Goal: Task Accomplishment & Management: Complete application form

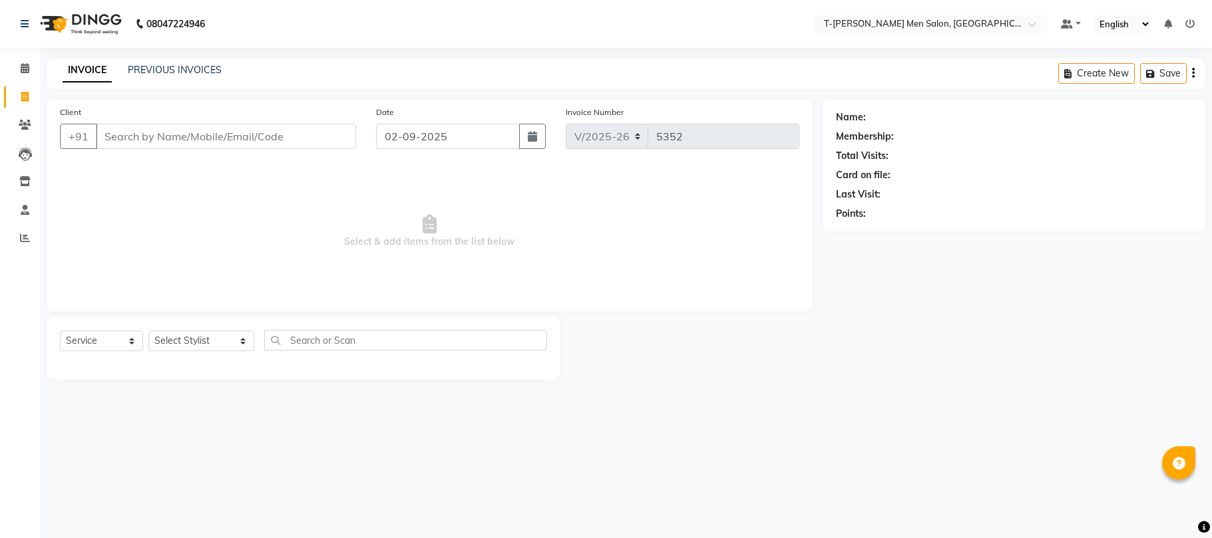
select select "4816"
select select "service"
select select "29432"
click at [148, 331] on select "Select Stylist [PERSON_NAME] (goru) [PERSON_NAME] [PERSON_NAME] ([PERSON_NAME])…" at bounding box center [201, 341] width 106 height 21
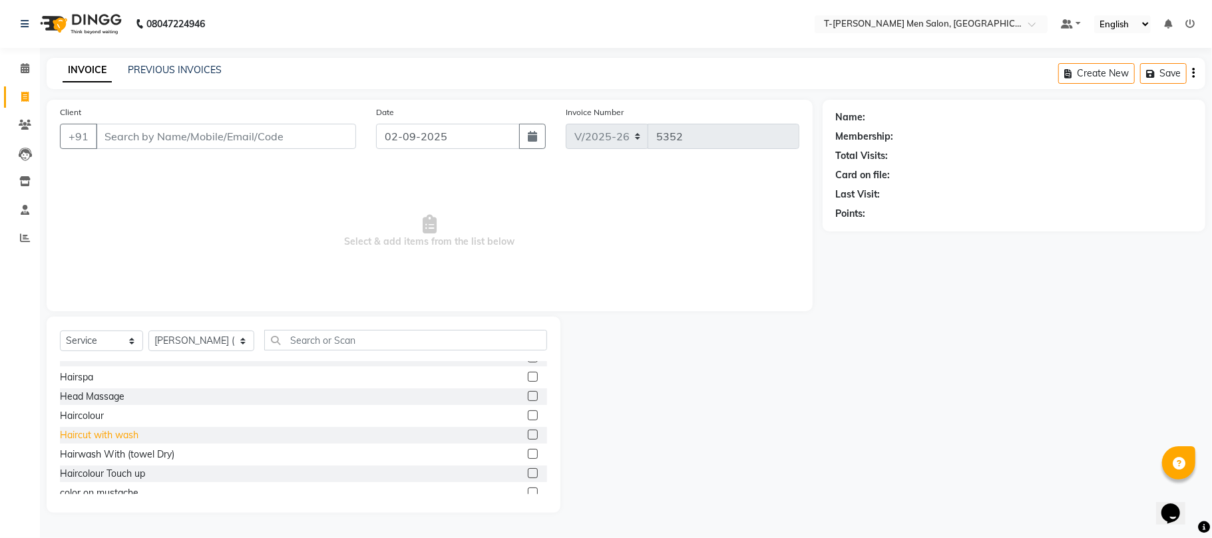
click at [112, 435] on div "Haircut with wash" at bounding box center [99, 436] width 79 height 14
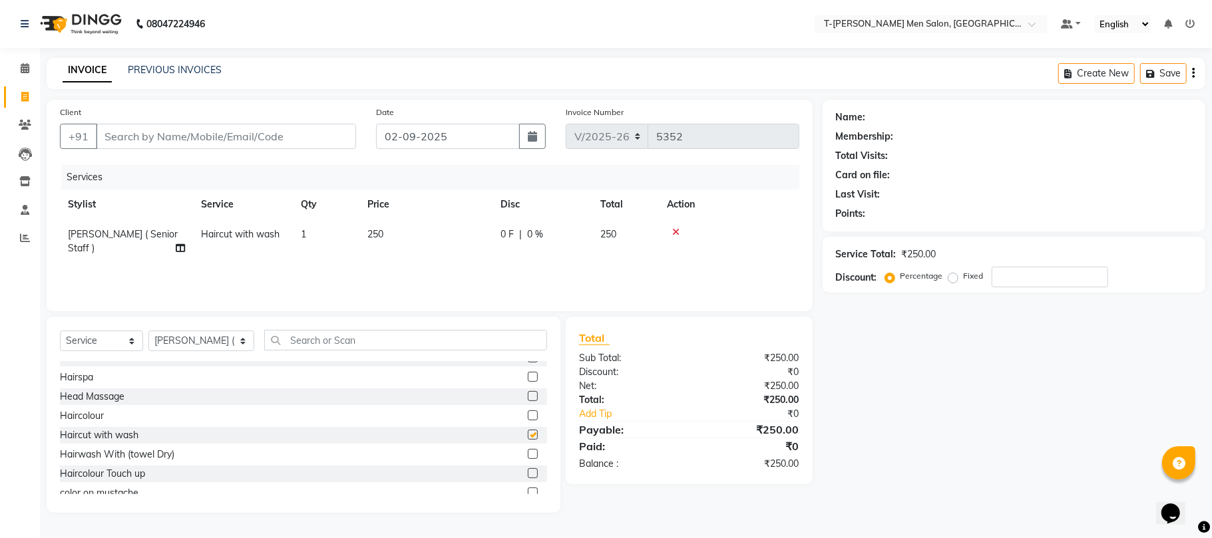
checkbox input "false"
click at [248, 138] on input "Client" at bounding box center [226, 136] width 260 height 25
click at [169, 341] on select "Select Stylist [PERSON_NAME] (goru) [PERSON_NAME] [PERSON_NAME] ([PERSON_NAME])…" at bounding box center [201, 341] width 106 height 21
select select "29184"
click at [148, 331] on select "Select Stylist [PERSON_NAME] (goru) [PERSON_NAME] [PERSON_NAME] ([PERSON_NAME])…" at bounding box center [201, 341] width 106 height 21
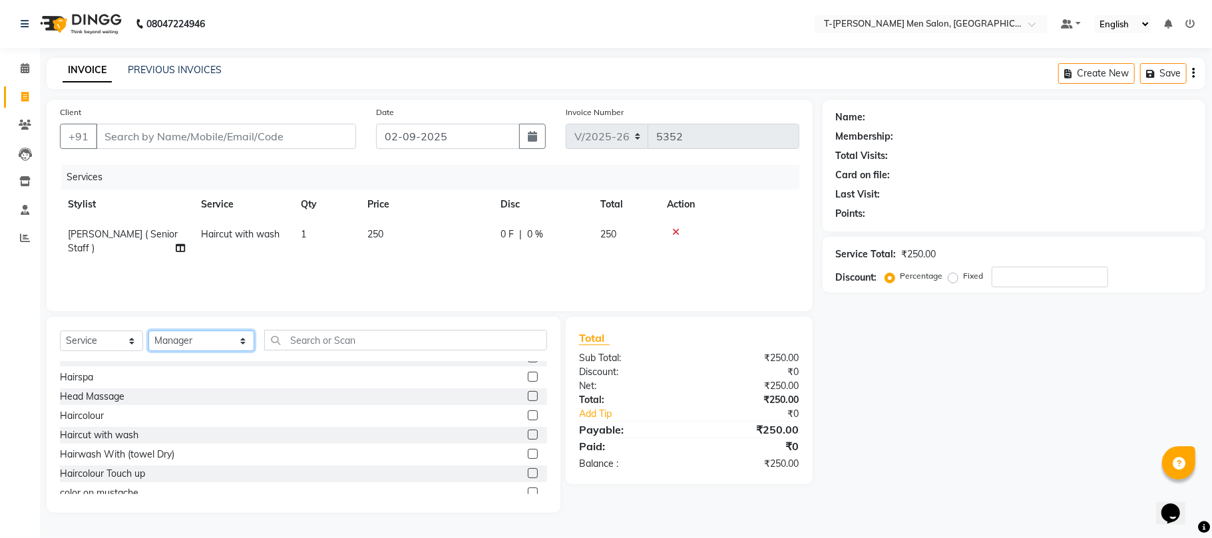
scroll to position [0, 0]
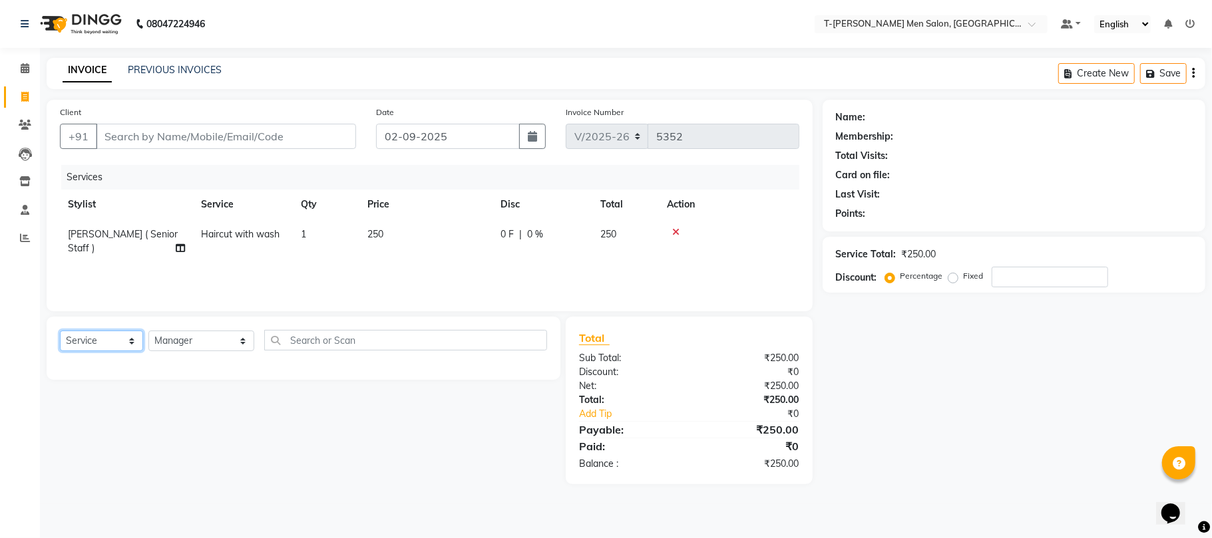
click at [118, 344] on select "Select Service Product Membership Package Voucher Prepaid Gift Card" at bounding box center [101, 341] width 83 height 21
select select "product"
click at [60, 331] on select "Select Service Product Membership Package Voucher Prepaid Gift Card" at bounding box center [101, 341] width 83 height 21
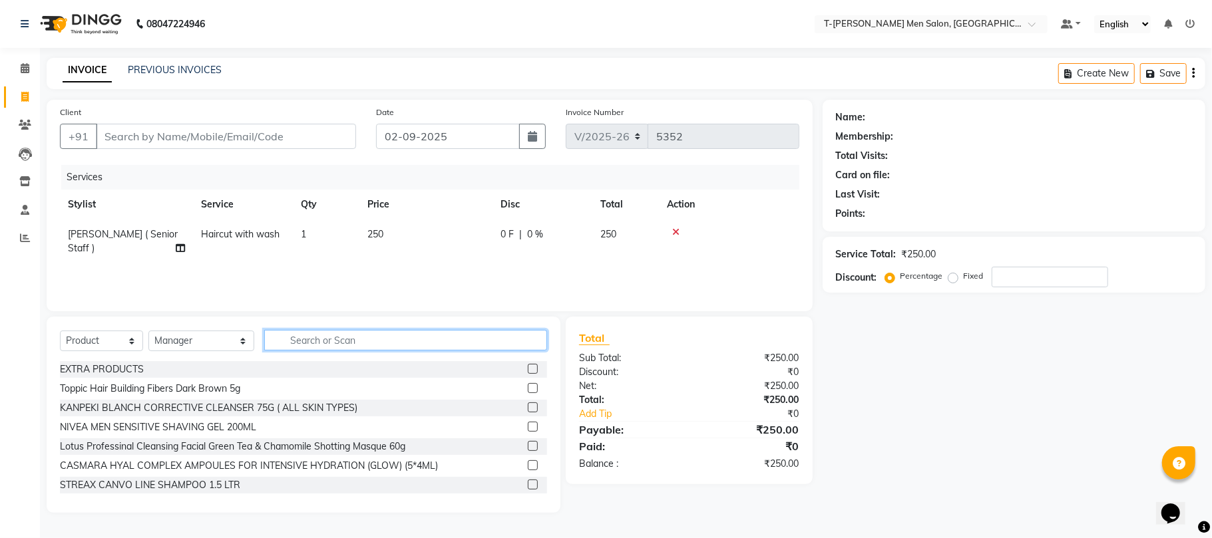
click at [317, 342] on input "text" at bounding box center [405, 340] width 283 height 21
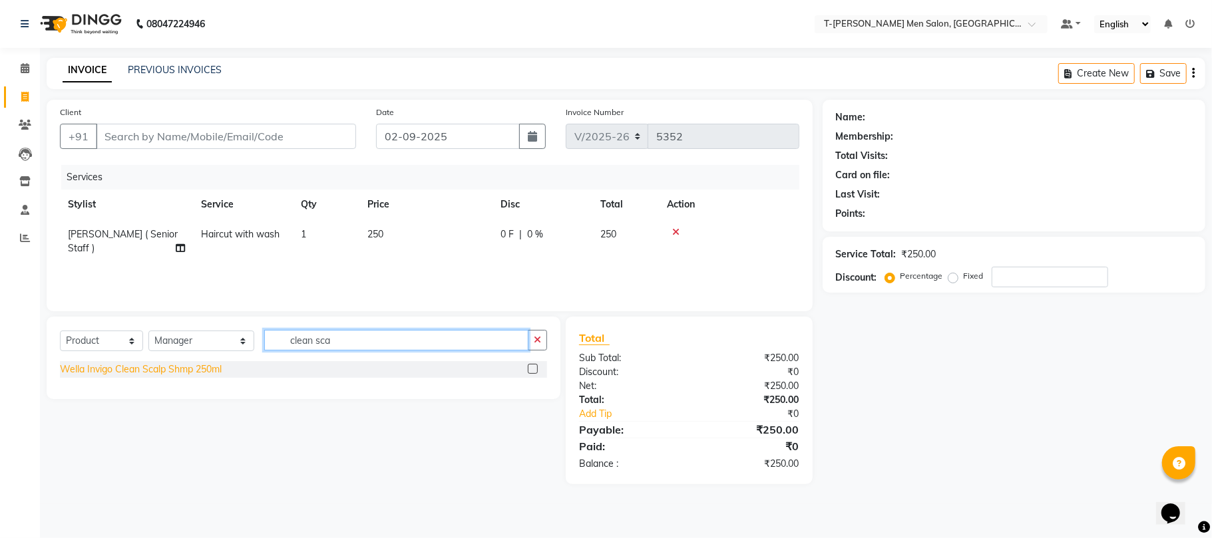
type input "clean sca"
click at [176, 369] on div "Wella Invigo Clean Scalp Shmp 250ml" at bounding box center [141, 370] width 162 height 14
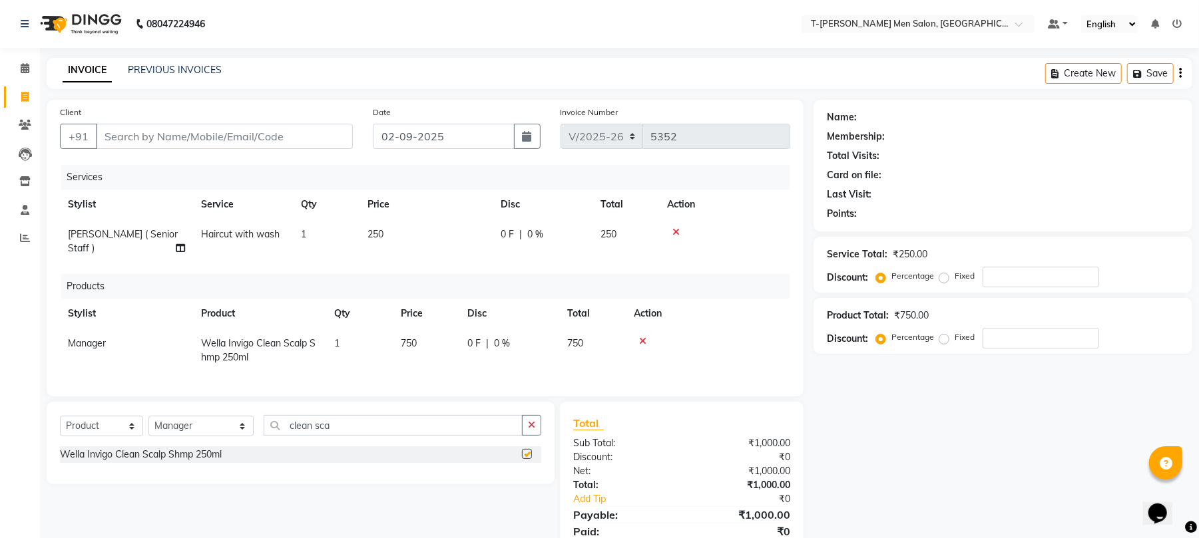
checkbox input "false"
click at [485, 423] on input "clean sca" at bounding box center [393, 425] width 259 height 21
click at [636, 337] on div at bounding box center [708, 341] width 148 height 9
click at [643, 337] on icon at bounding box center [642, 341] width 7 height 9
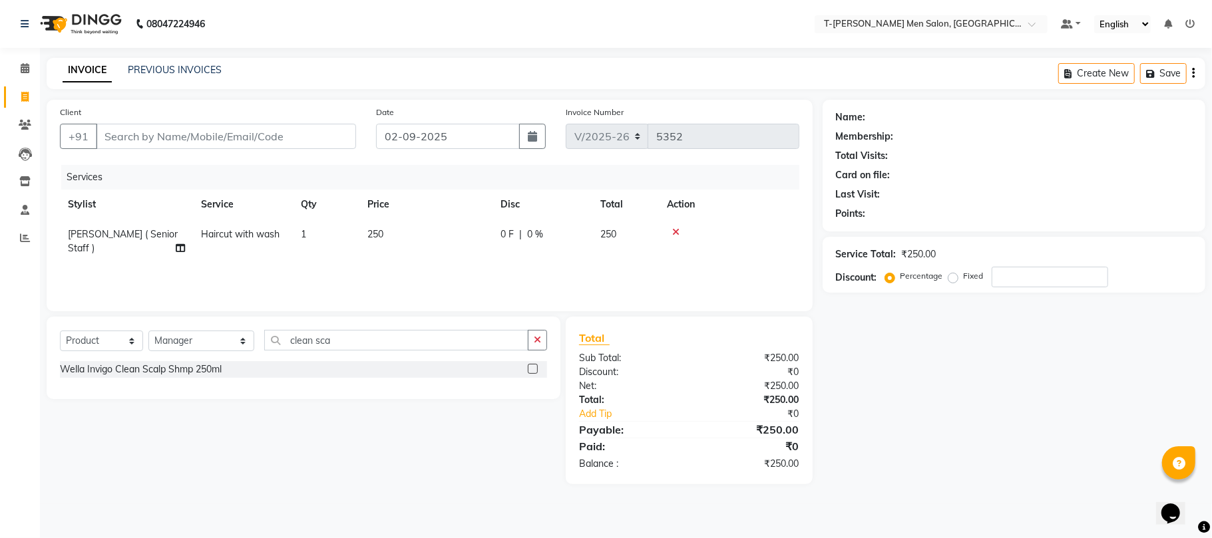
click at [538, 341] on icon "button" at bounding box center [537, 339] width 7 height 9
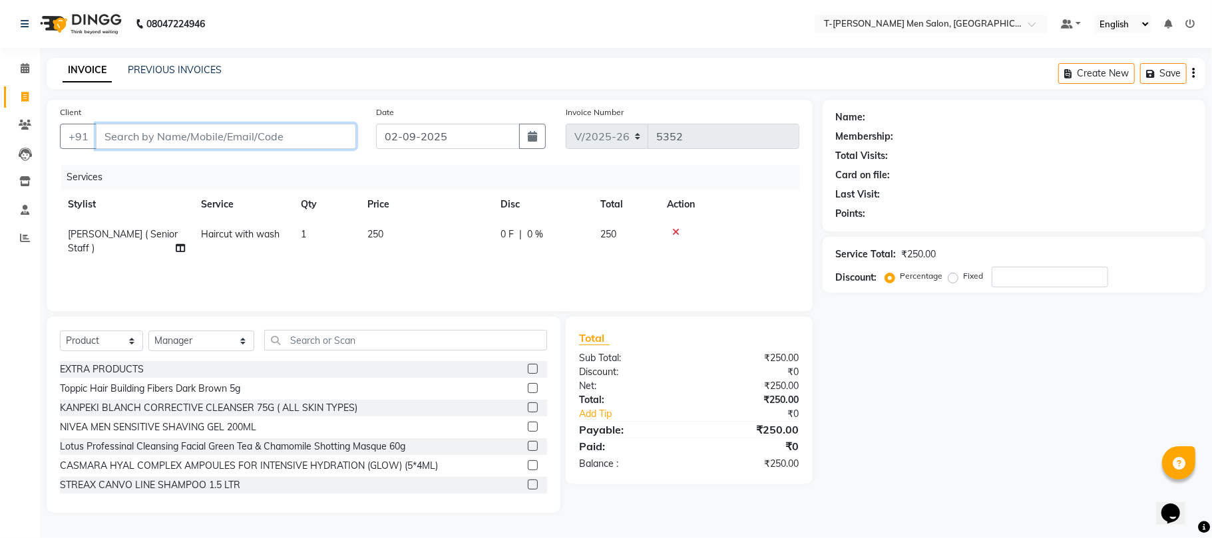
click at [309, 142] on input "Client" at bounding box center [226, 136] width 260 height 25
click at [197, 128] on input "Client" at bounding box center [226, 136] width 260 height 25
type input "9"
type input "0"
type input "9584404310"
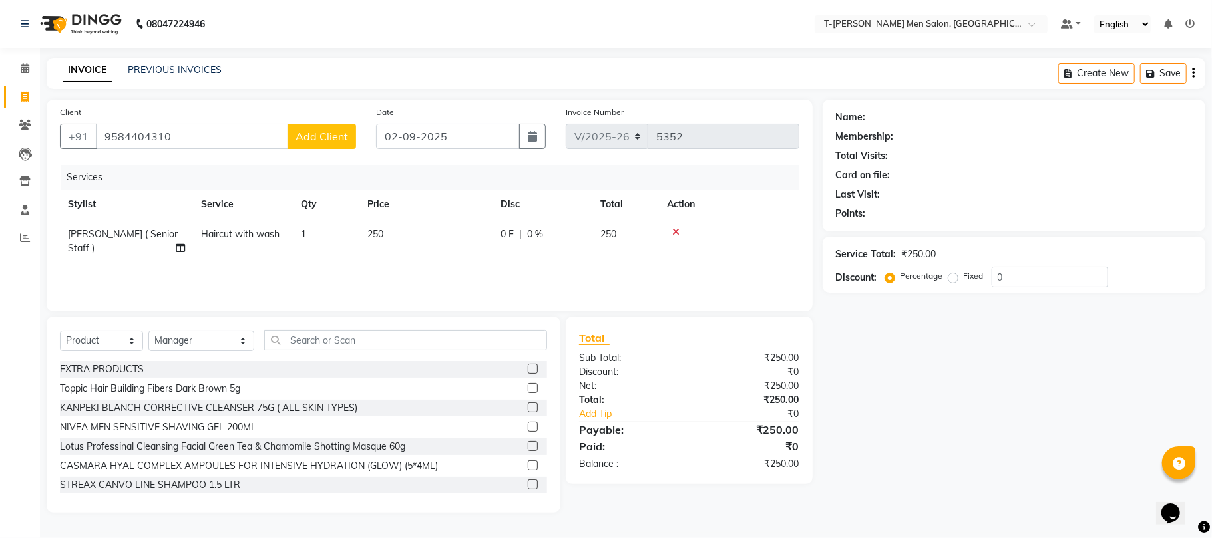
click at [328, 140] on span "Add Client" at bounding box center [321, 136] width 53 height 13
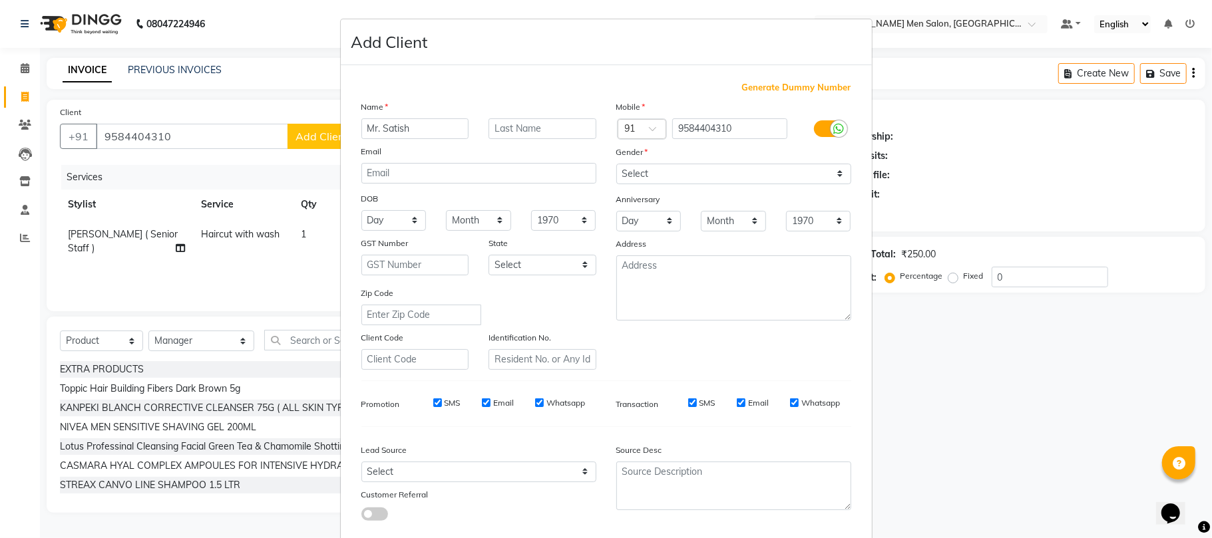
type input "Mr. Satish"
type input "[DEMOGRAPHIC_DATA]"
click at [667, 168] on select "Select [DEMOGRAPHIC_DATA] [DEMOGRAPHIC_DATA] Other Prefer Not To Say" at bounding box center [733, 174] width 235 height 21
select select "[DEMOGRAPHIC_DATA]"
click at [616, 164] on select "Select [DEMOGRAPHIC_DATA] [DEMOGRAPHIC_DATA] Other Prefer Not To Say" at bounding box center [733, 174] width 235 height 21
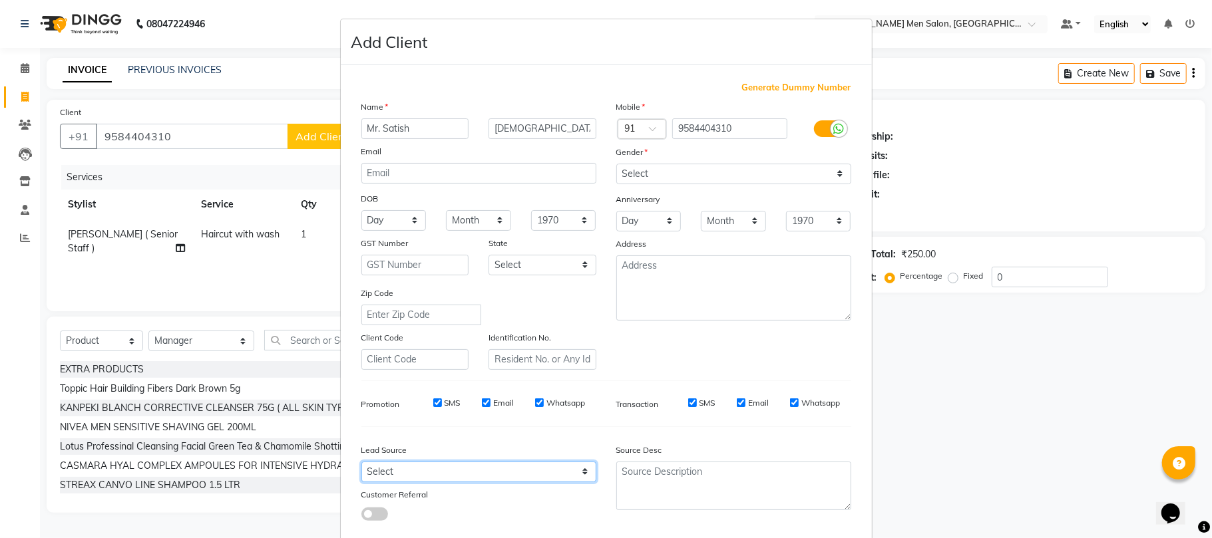
drag, startPoint x: 480, startPoint y: 478, endPoint x: 480, endPoint y: 470, distance: 8.0
click at [480, 478] on select "Select Walk-in Referral Internet Friend Word of Mouth Advertisement Facebook Ju…" at bounding box center [478, 472] width 235 height 21
select select "32268"
click at [361, 462] on select "Select Walk-in Referral Internet Friend Word of Mouth Advertisement Facebook Ju…" at bounding box center [478, 472] width 235 height 21
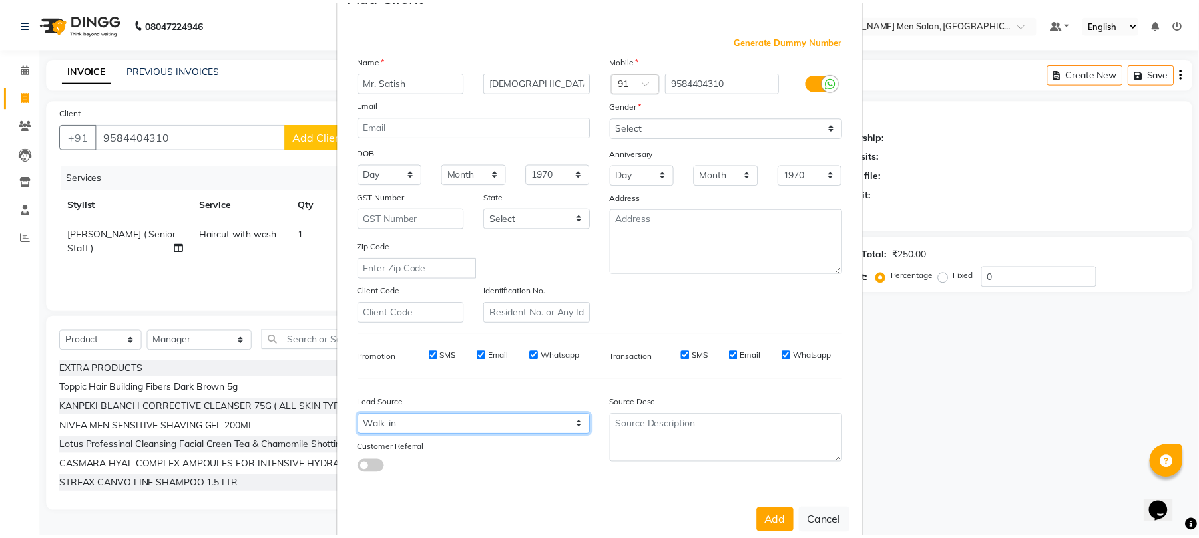
scroll to position [73, 0]
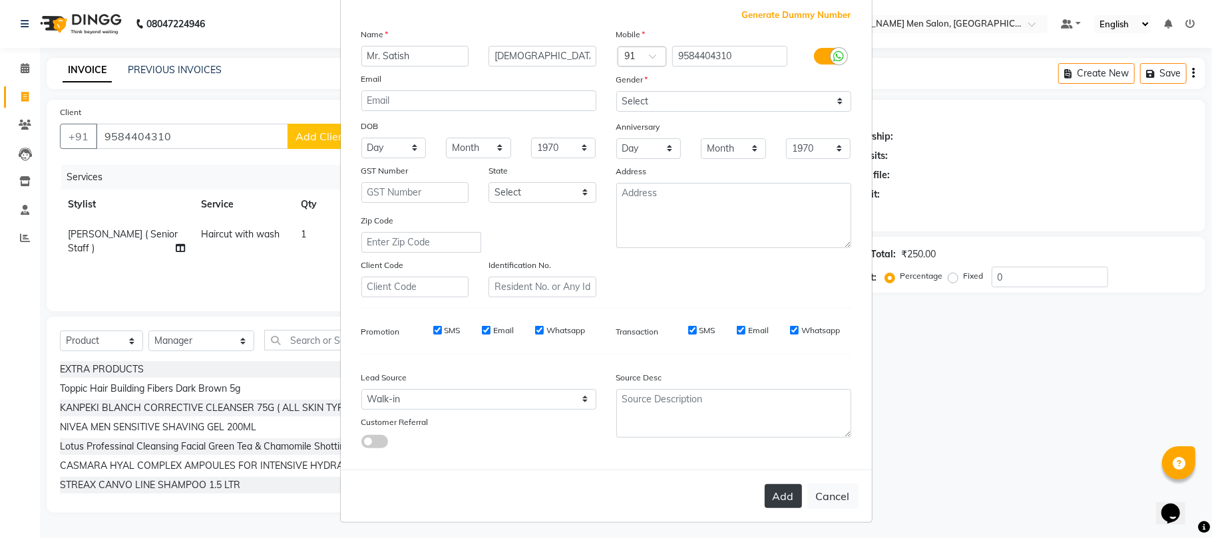
click at [765, 495] on button "Add" at bounding box center [783, 496] width 37 height 24
select select
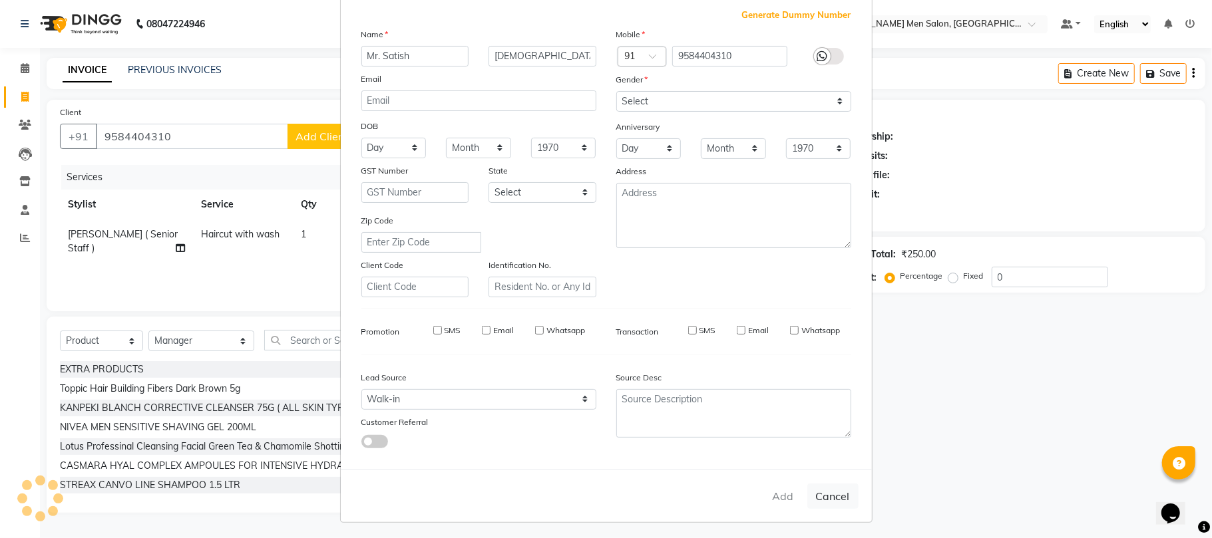
select select
checkbox input "false"
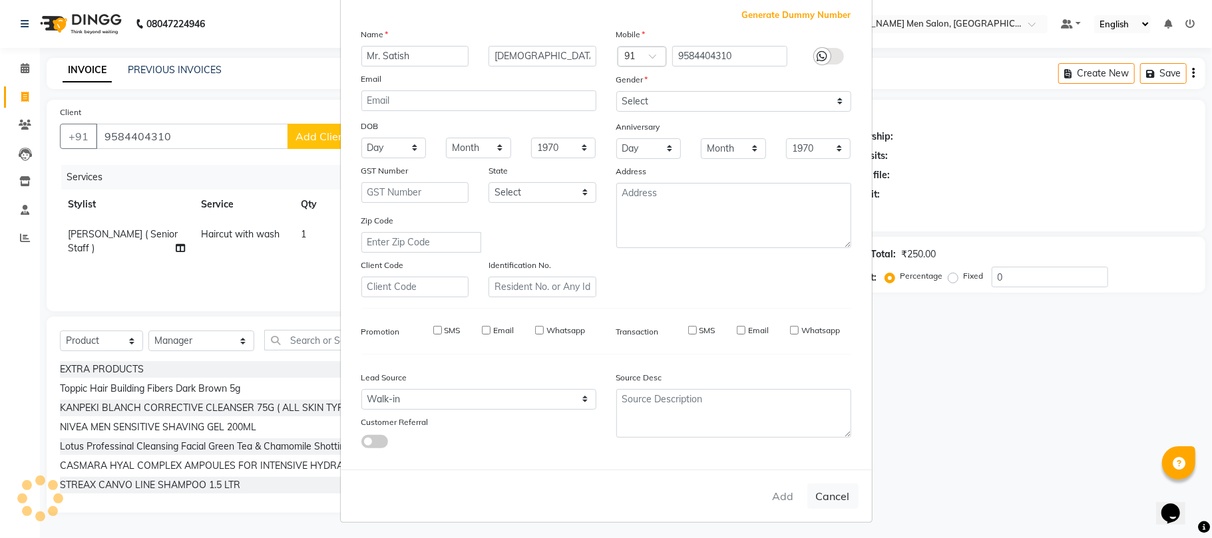
checkbox input "false"
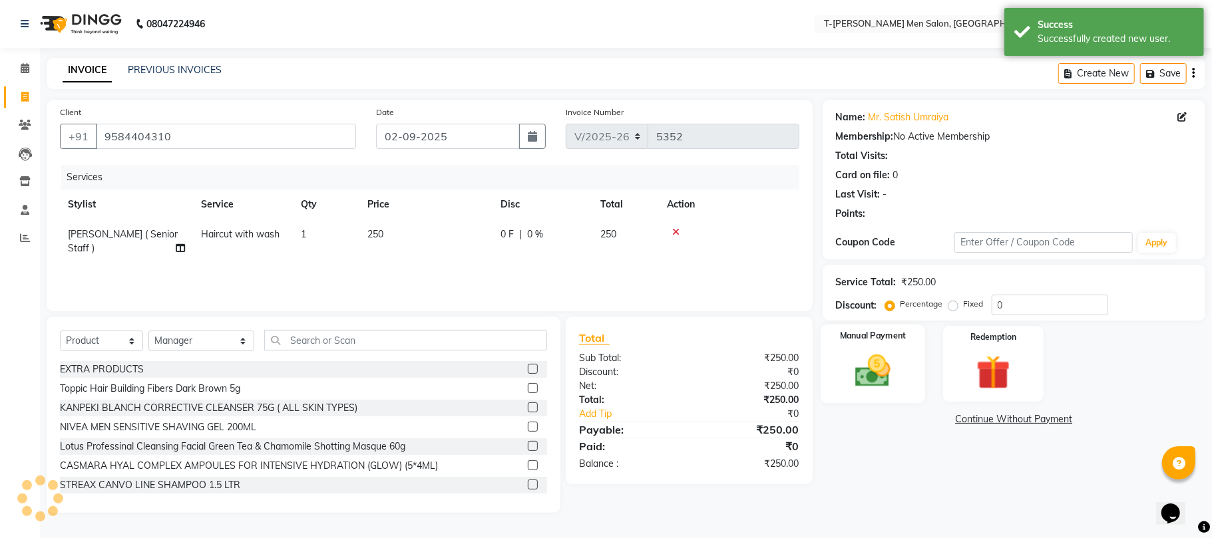
click at [865, 376] on img at bounding box center [873, 371] width 58 height 41
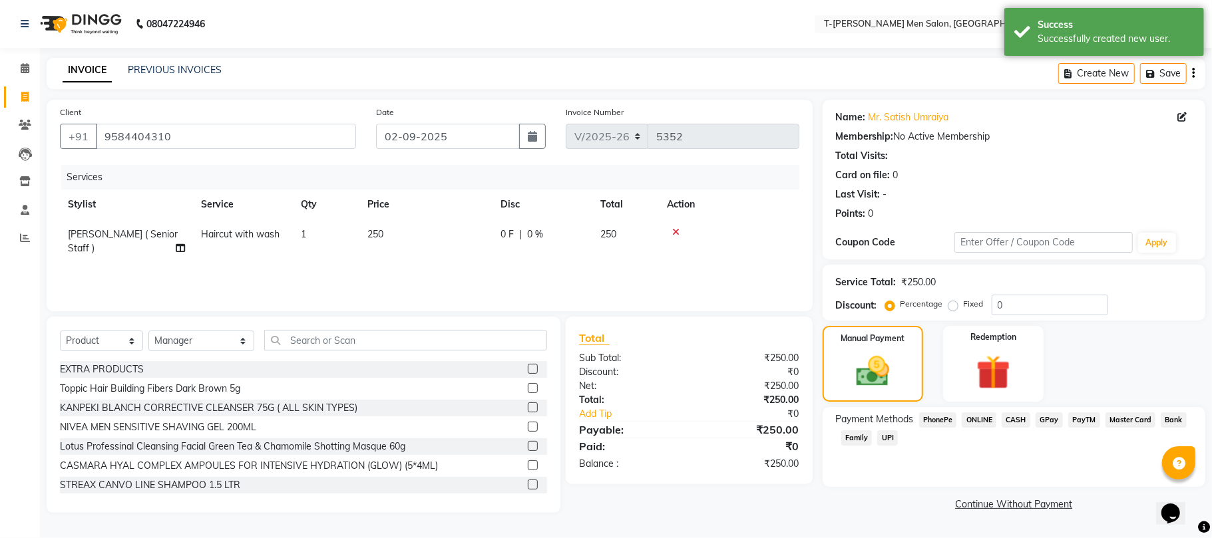
click at [968, 418] on span "ONLINE" at bounding box center [979, 420] width 35 height 15
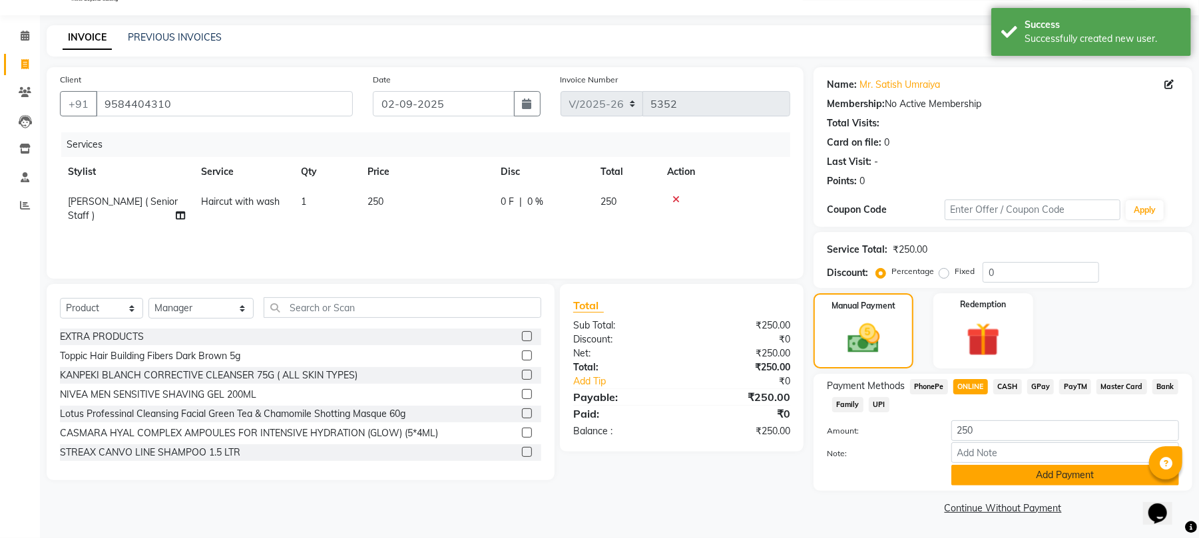
click at [980, 477] on button "Add Payment" at bounding box center [1065, 475] width 228 height 21
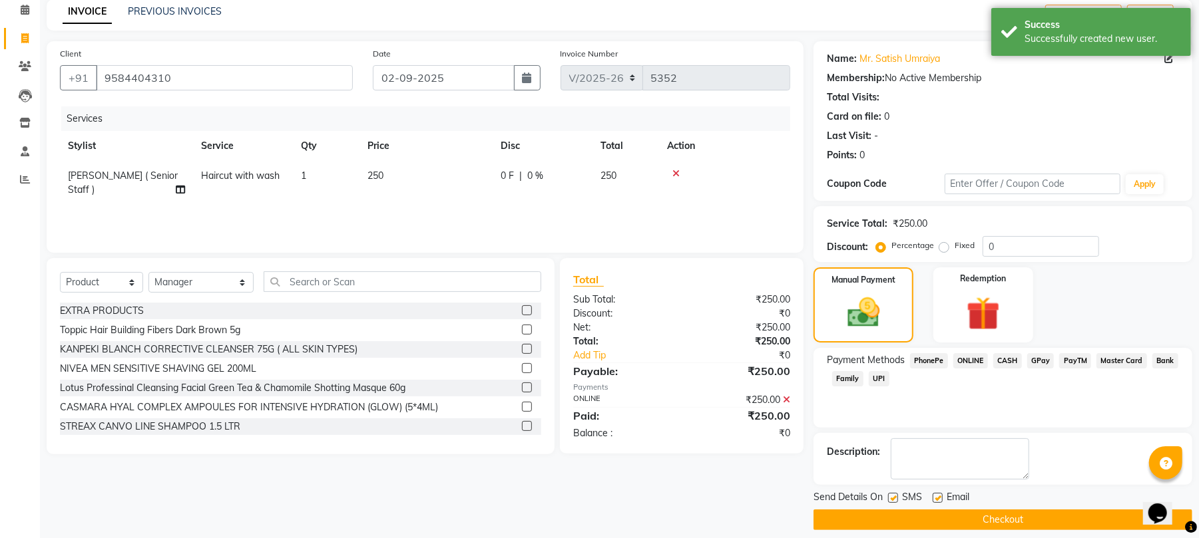
scroll to position [72, 0]
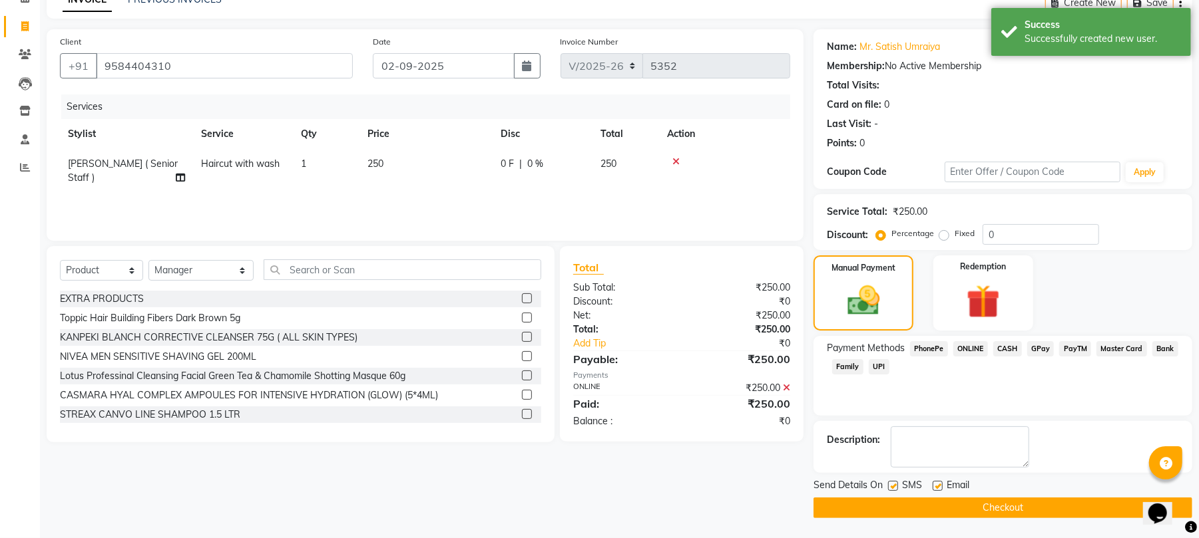
click at [940, 487] on label at bounding box center [937, 486] width 10 height 10
click at [940, 487] on input "checkbox" at bounding box center [936, 486] width 9 height 9
checkbox input "false"
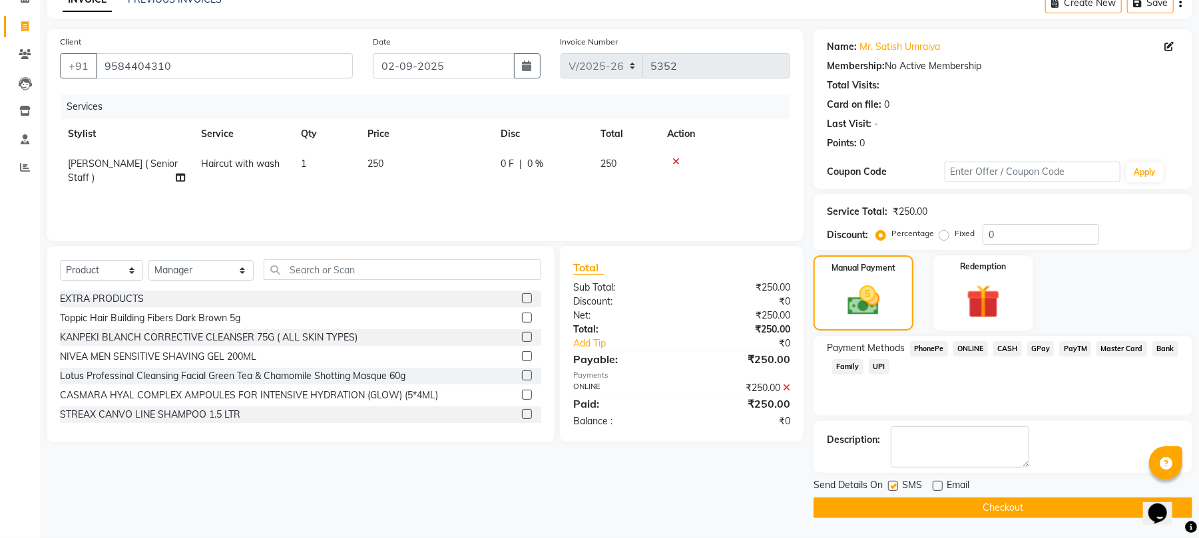
click at [839, 498] on button "Checkout" at bounding box center [1002, 508] width 379 height 21
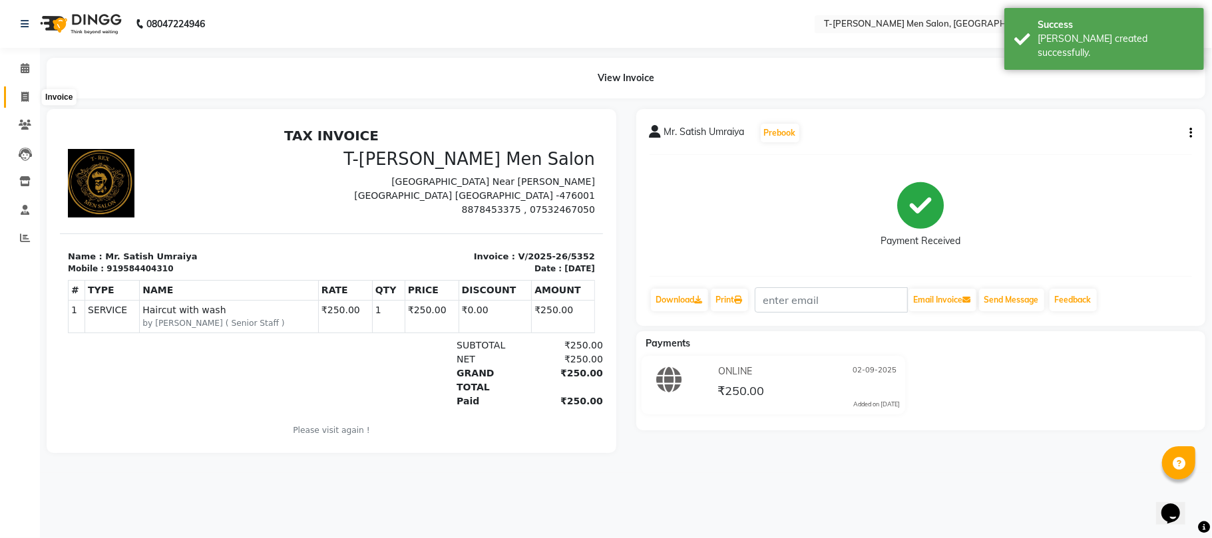
click at [17, 93] on span at bounding box center [24, 97] width 23 height 15
select select "service"
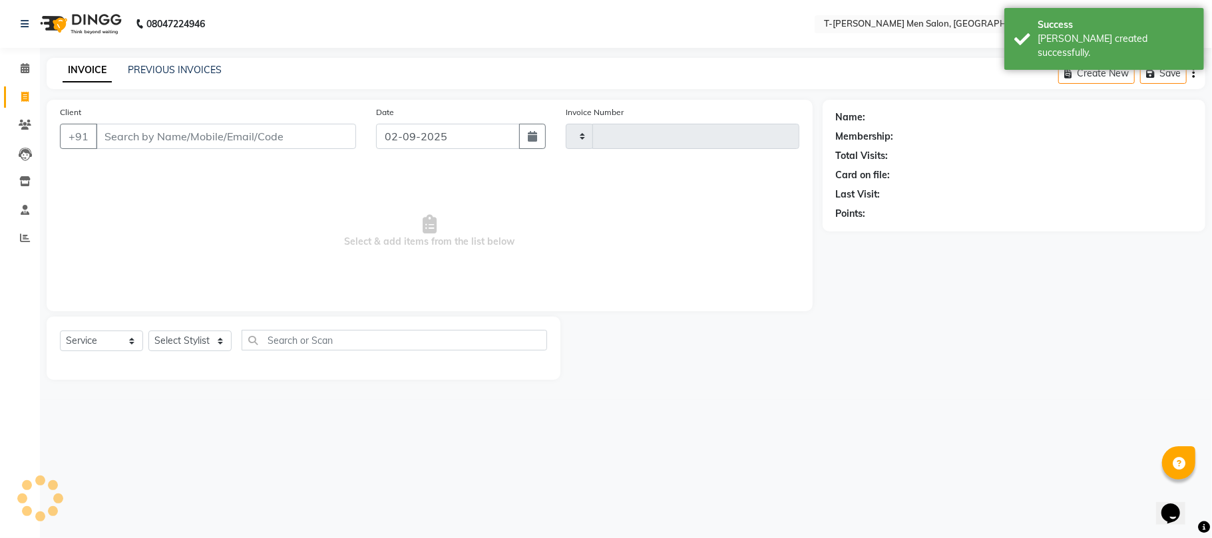
type input "5353"
select select "4816"
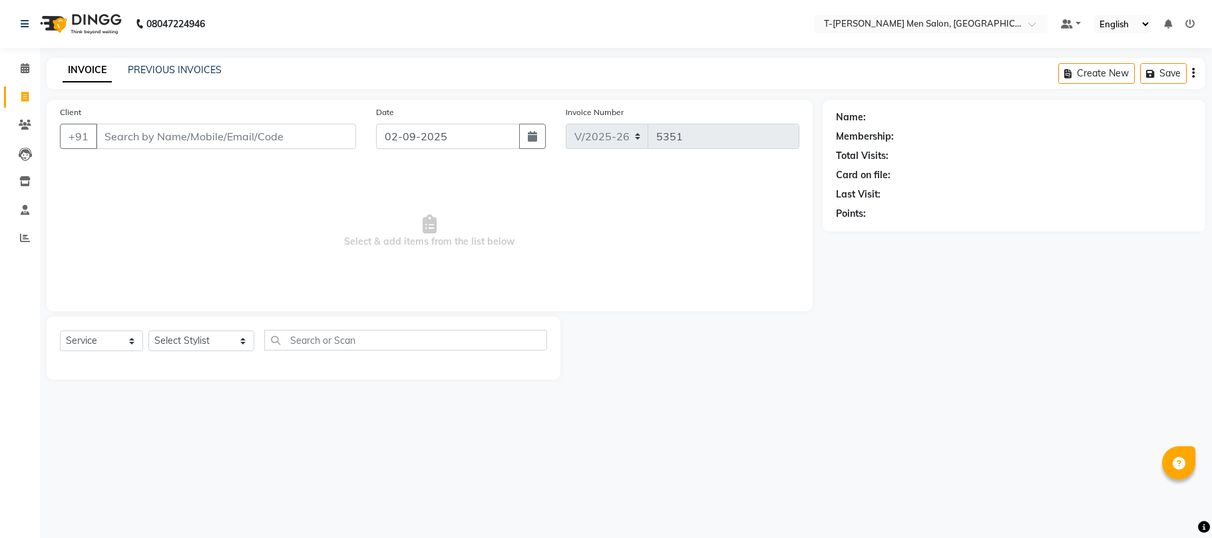
select select "4816"
select select "service"
